Goal: Check status: Check status

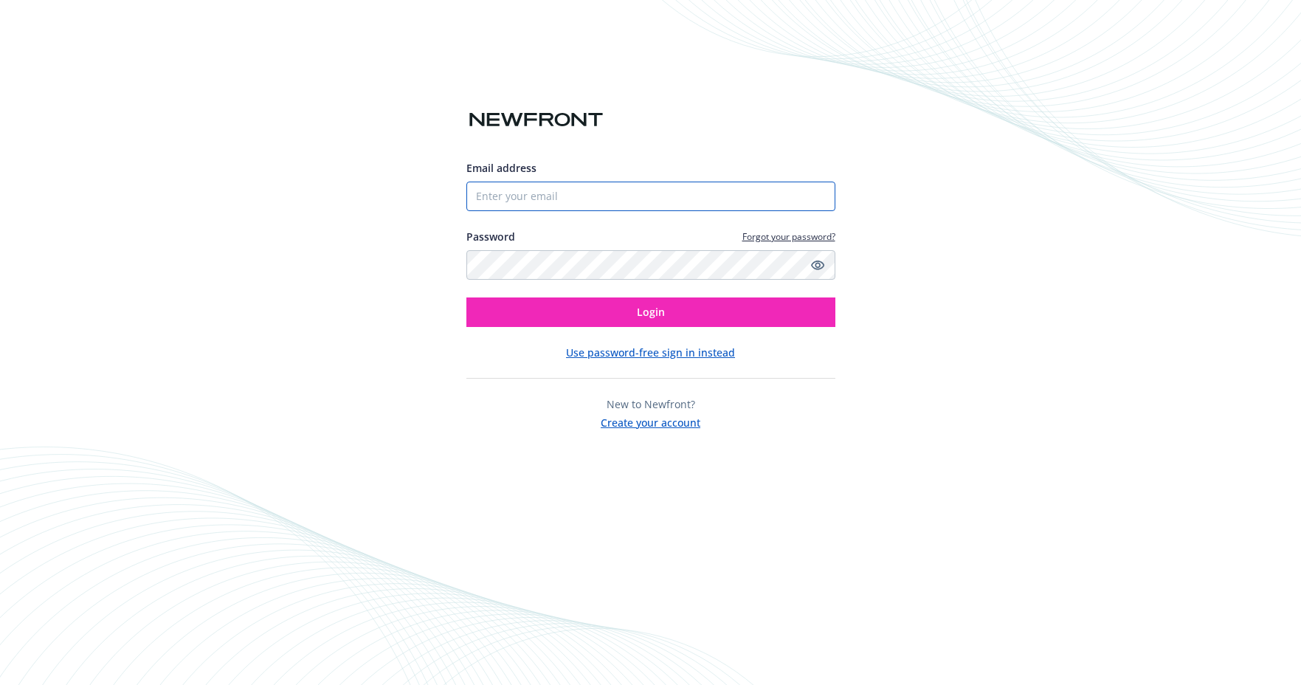
click at [568, 201] on input "Email address" at bounding box center [650, 196] width 369 height 30
type input "[PERSON_NAME][EMAIL_ADDRESS][PERSON_NAME]"
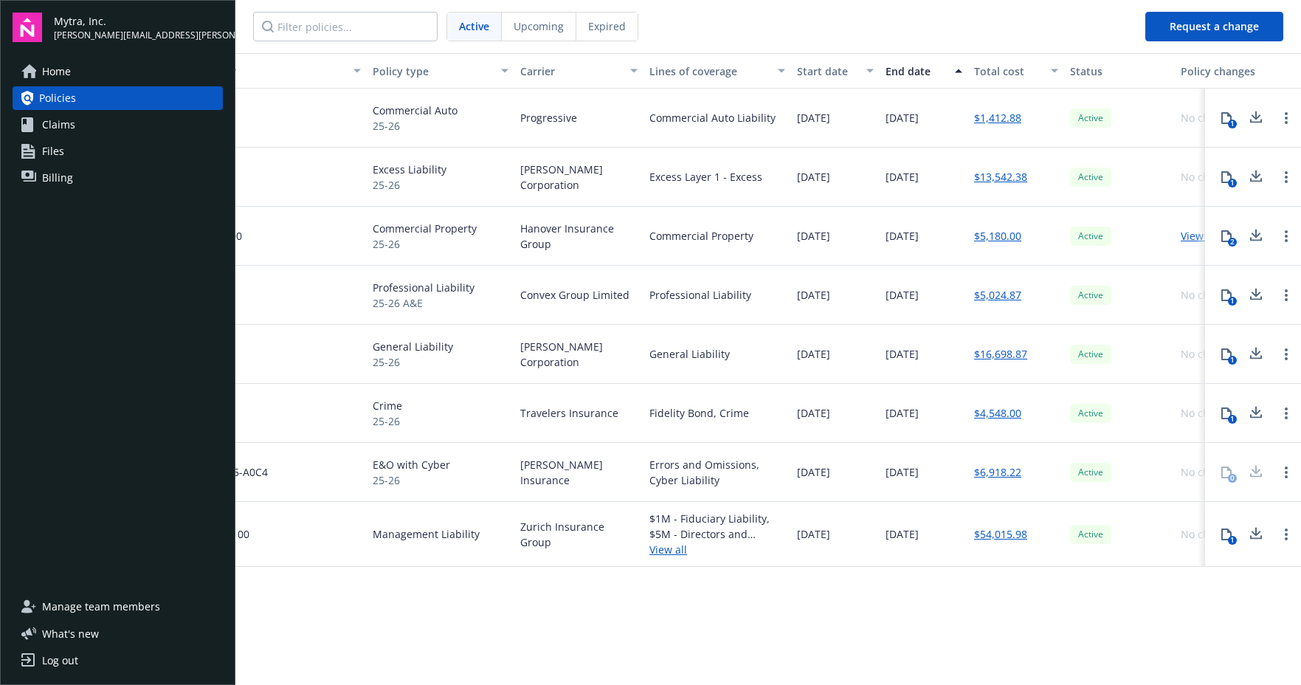
scroll to position [0, 152]
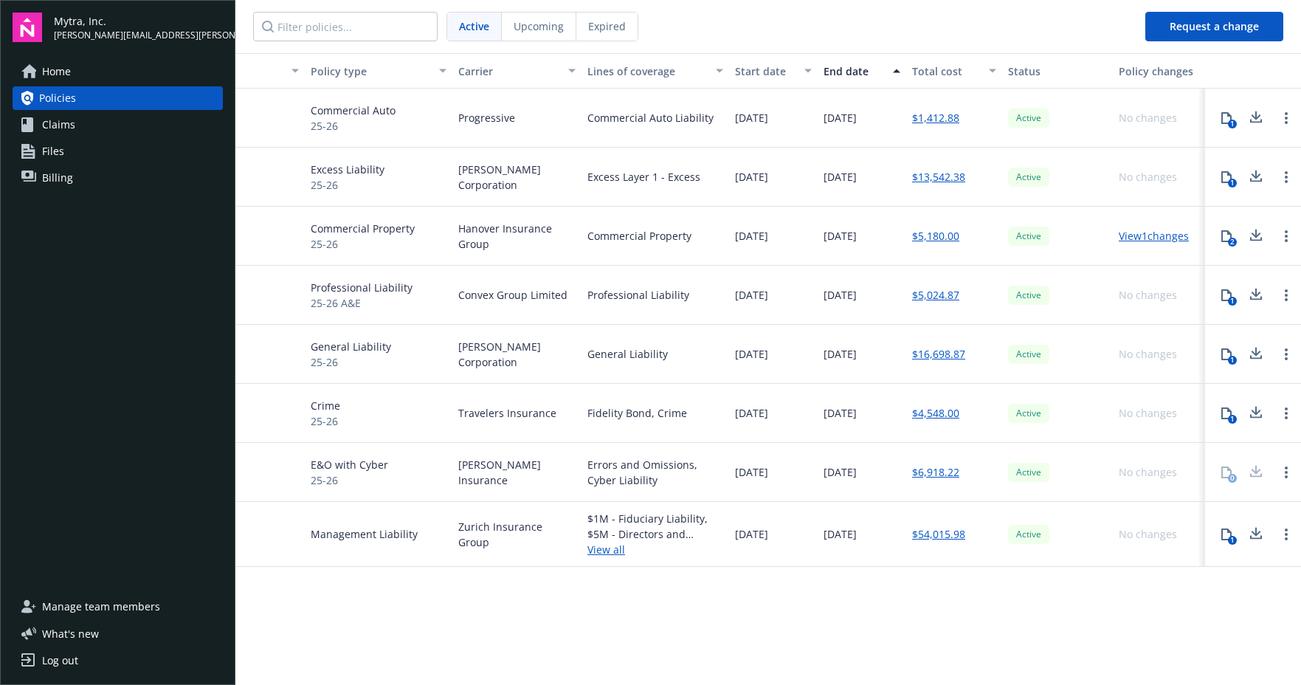
click at [1230, 533] on icon at bounding box center [1226, 534] width 10 height 12
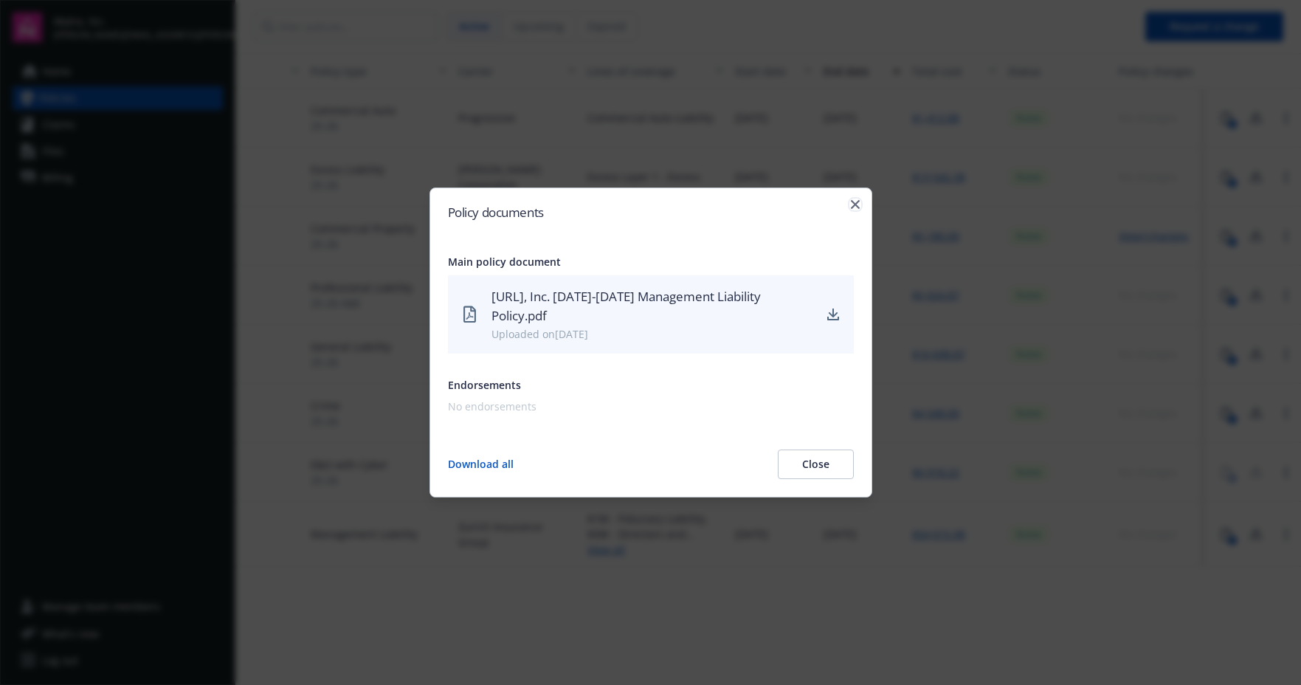
click at [852, 207] on icon "button" at bounding box center [855, 204] width 9 height 9
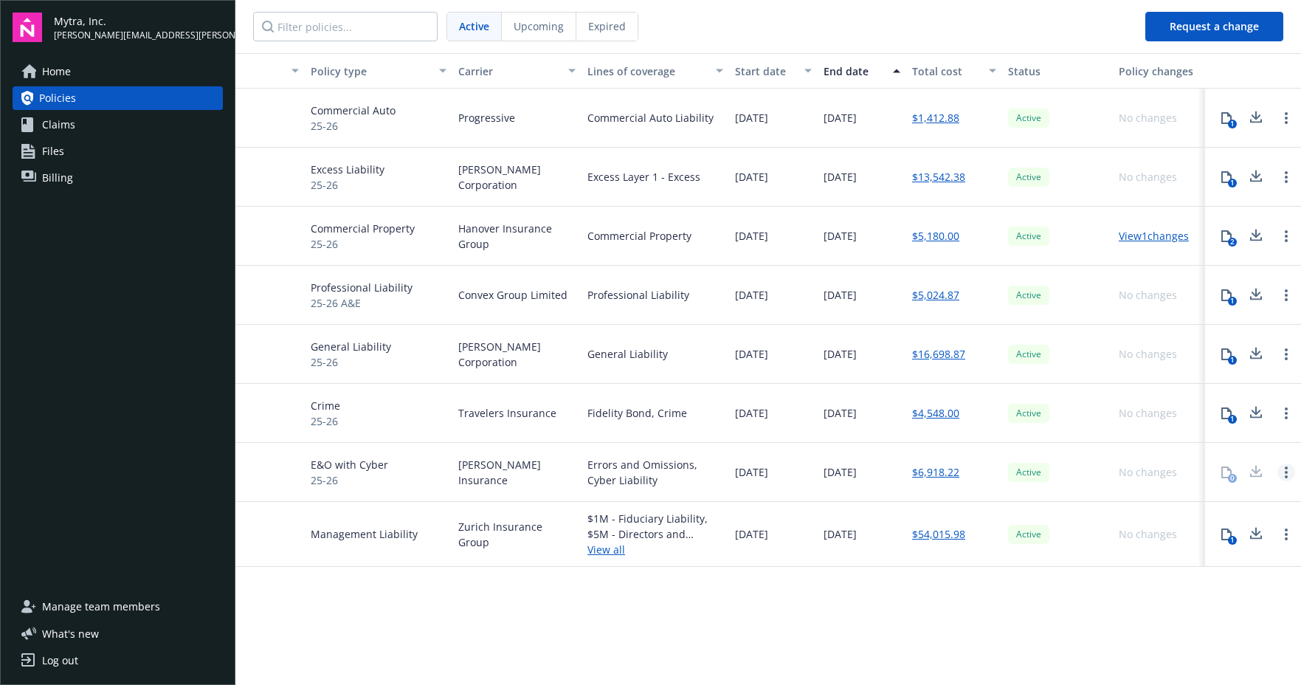
click at [1281, 463] on link "Open options" at bounding box center [1286, 472] width 18 height 18
click at [1290, 472] on link "Open options" at bounding box center [1286, 472] width 18 height 18
